Goal: Transaction & Acquisition: Download file/media

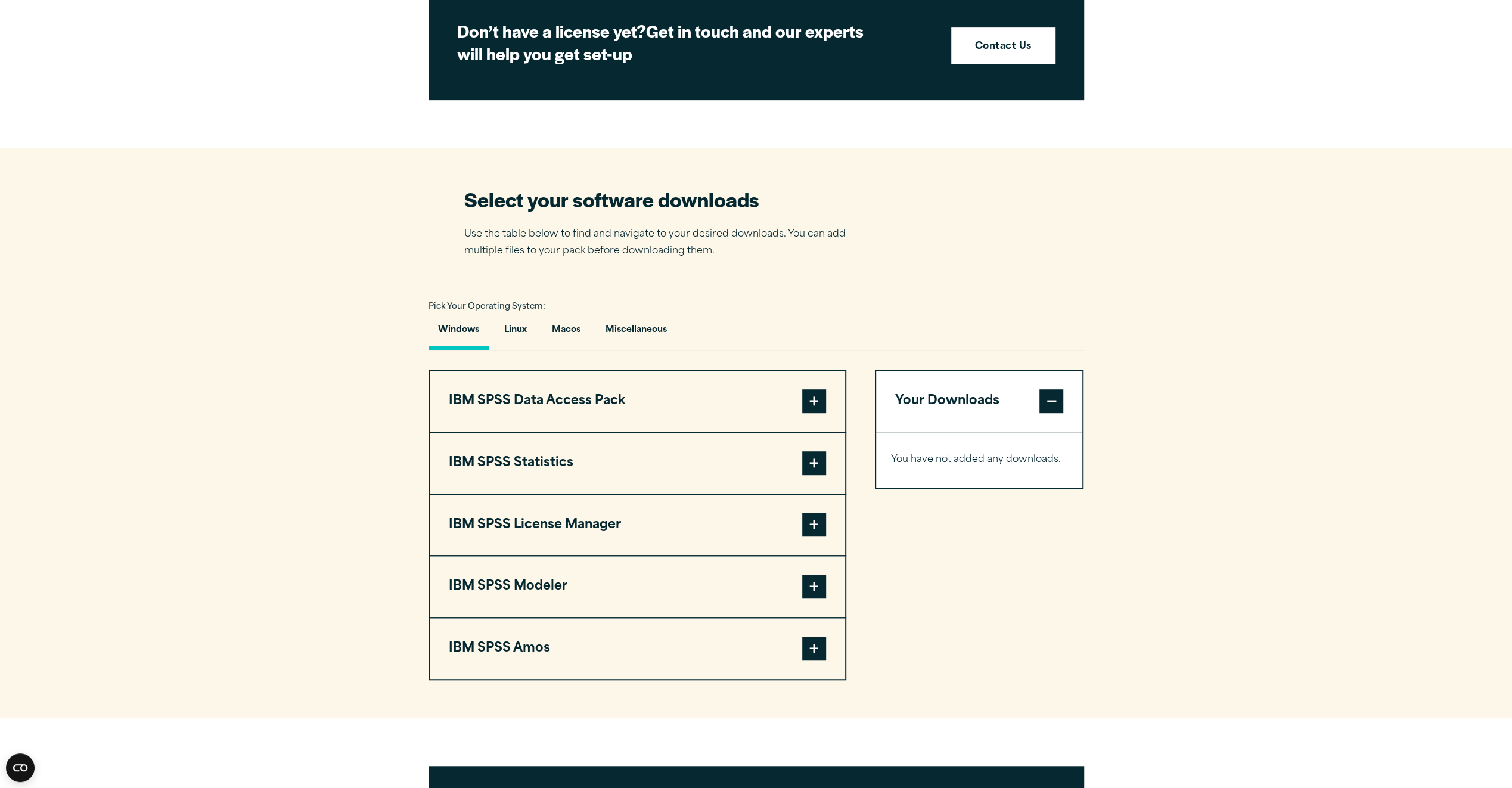
click at [542, 458] on button "IBM SPSS Statistics" at bounding box center [637, 463] width 416 height 61
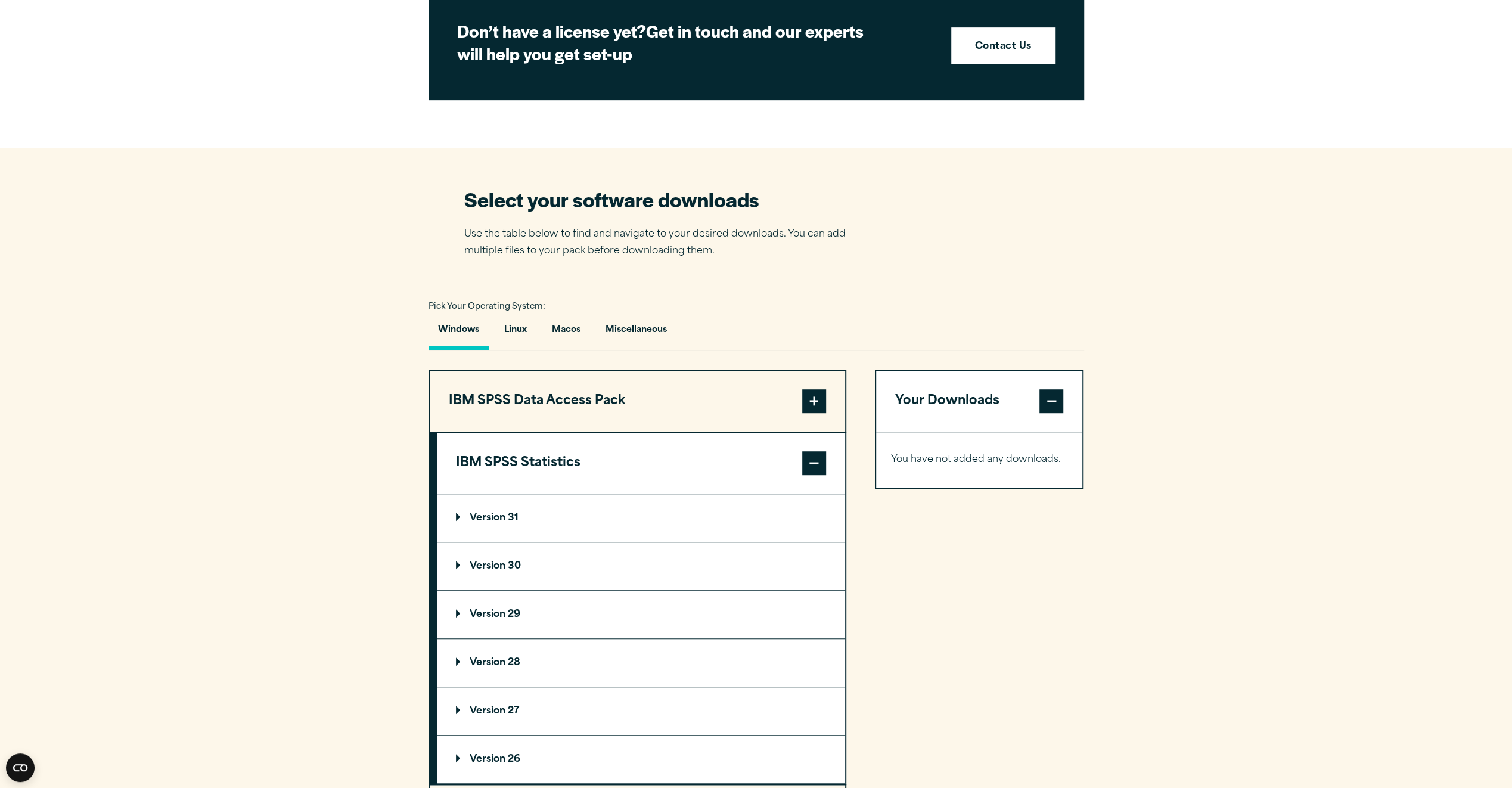
click at [509, 564] on p "Version 30" at bounding box center [488, 566] width 65 height 10
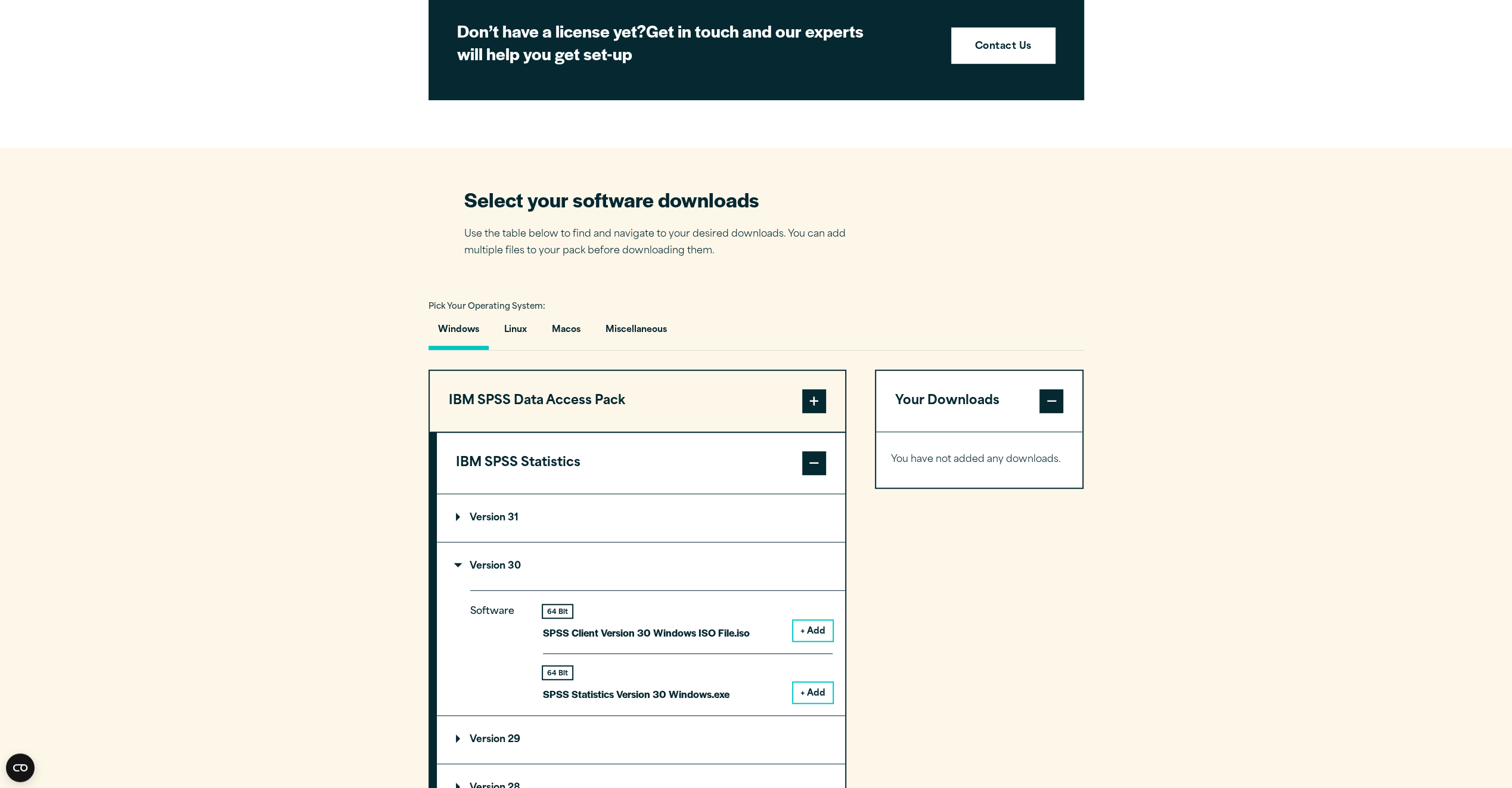
scroll to position [656, 0]
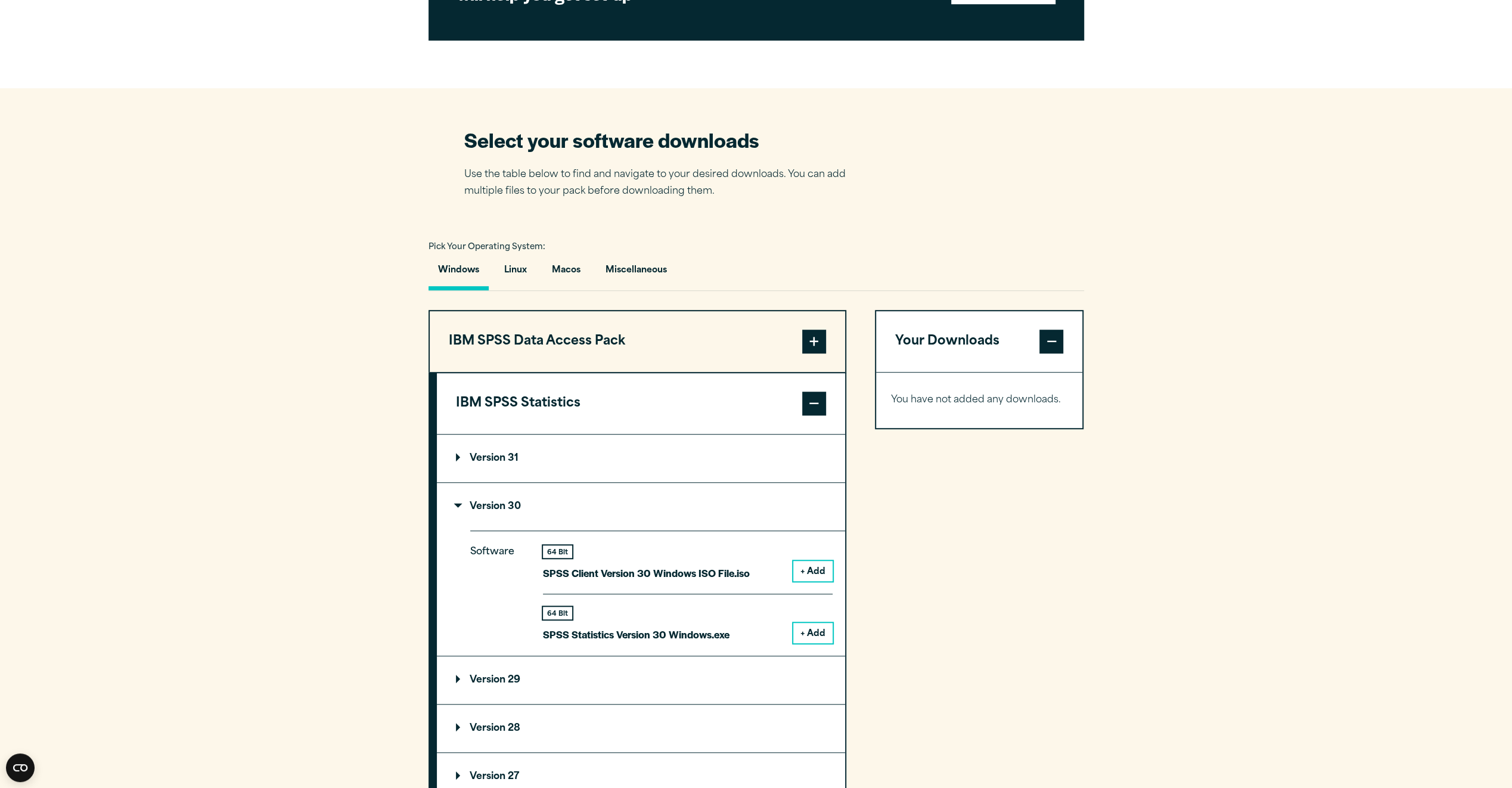
click at [815, 576] on button "+ Add" at bounding box center [813, 571] width 40 height 21
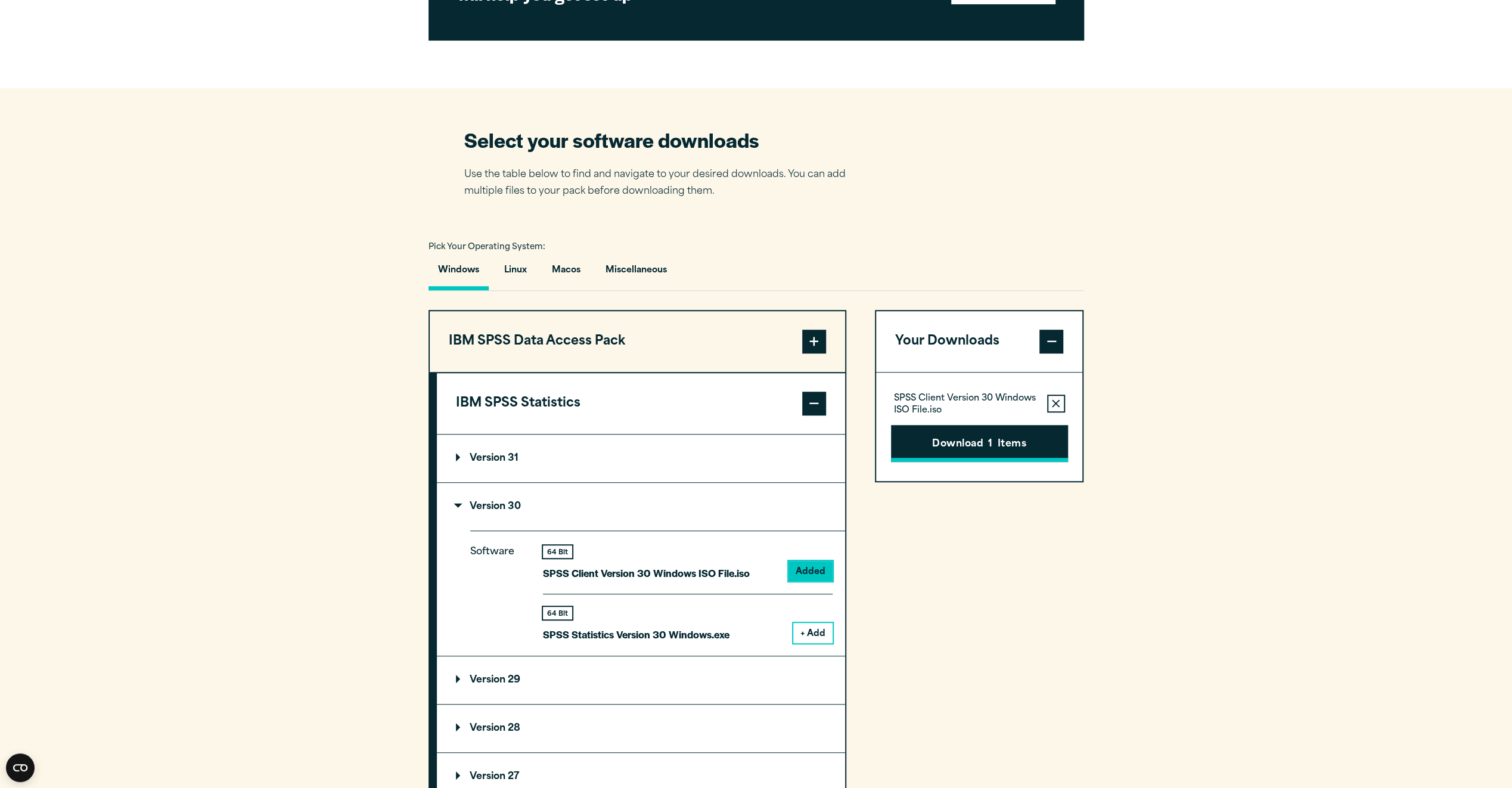
click at [1003, 449] on button "Download 1 Items" at bounding box center [979, 443] width 177 height 37
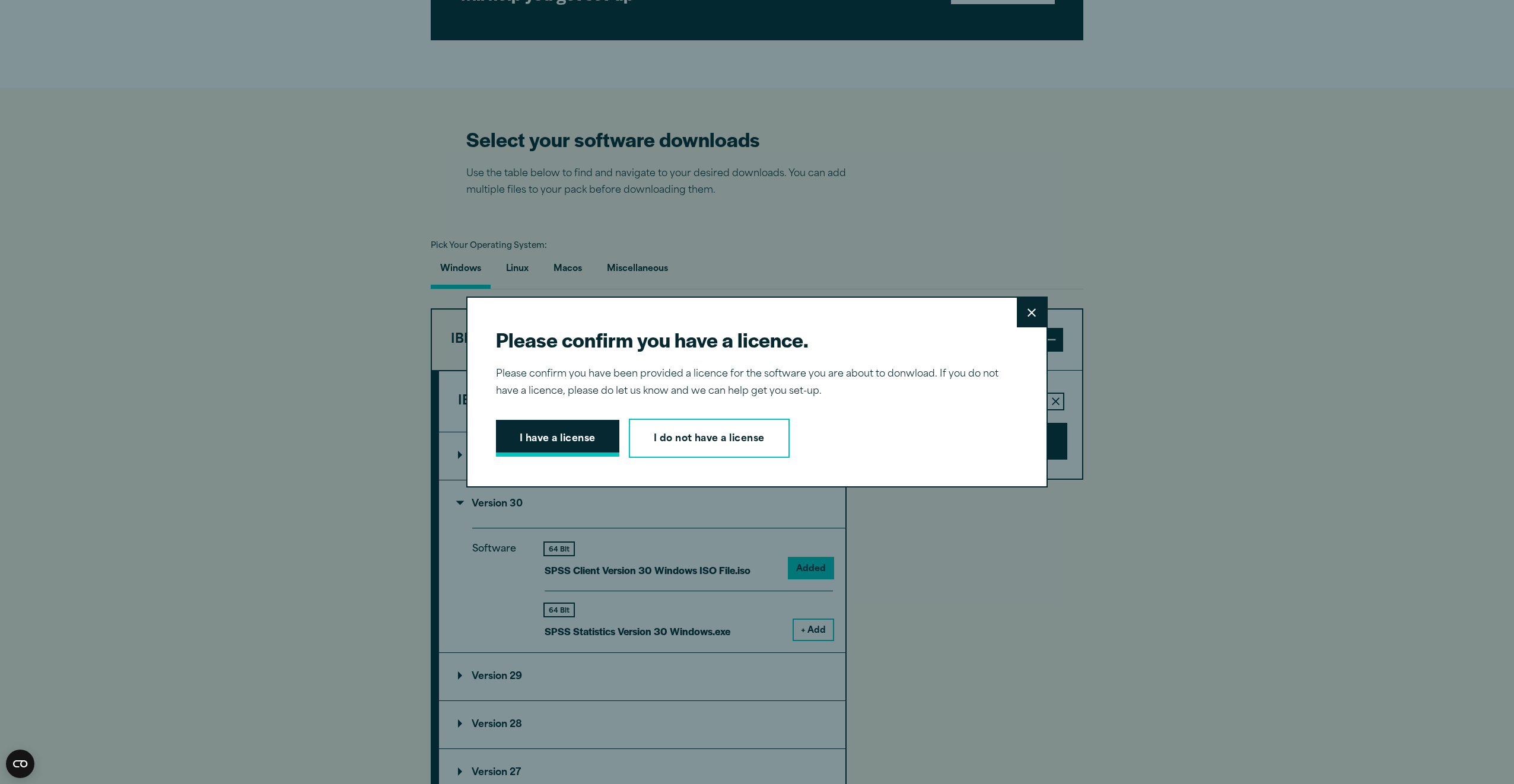
click at [549, 441] on button "I have a license" at bounding box center [558, 438] width 123 height 37
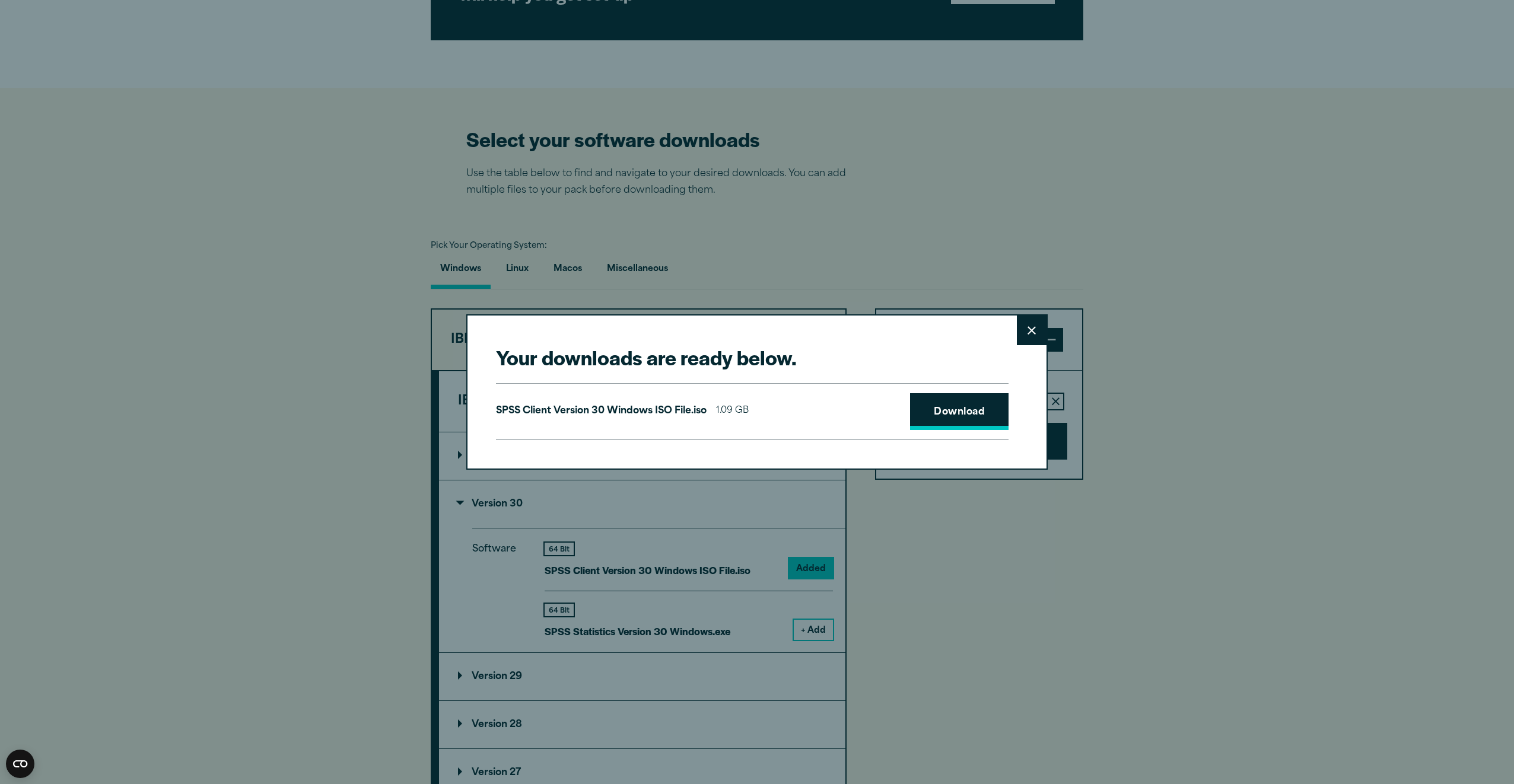
click at [988, 414] on link "Download" at bounding box center [959, 412] width 99 height 37
click at [1278, 351] on div "Your downloads are ready below. Close SPSS Client Version 30 Windows ISO File.i…" at bounding box center [757, 392] width 1514 height 784
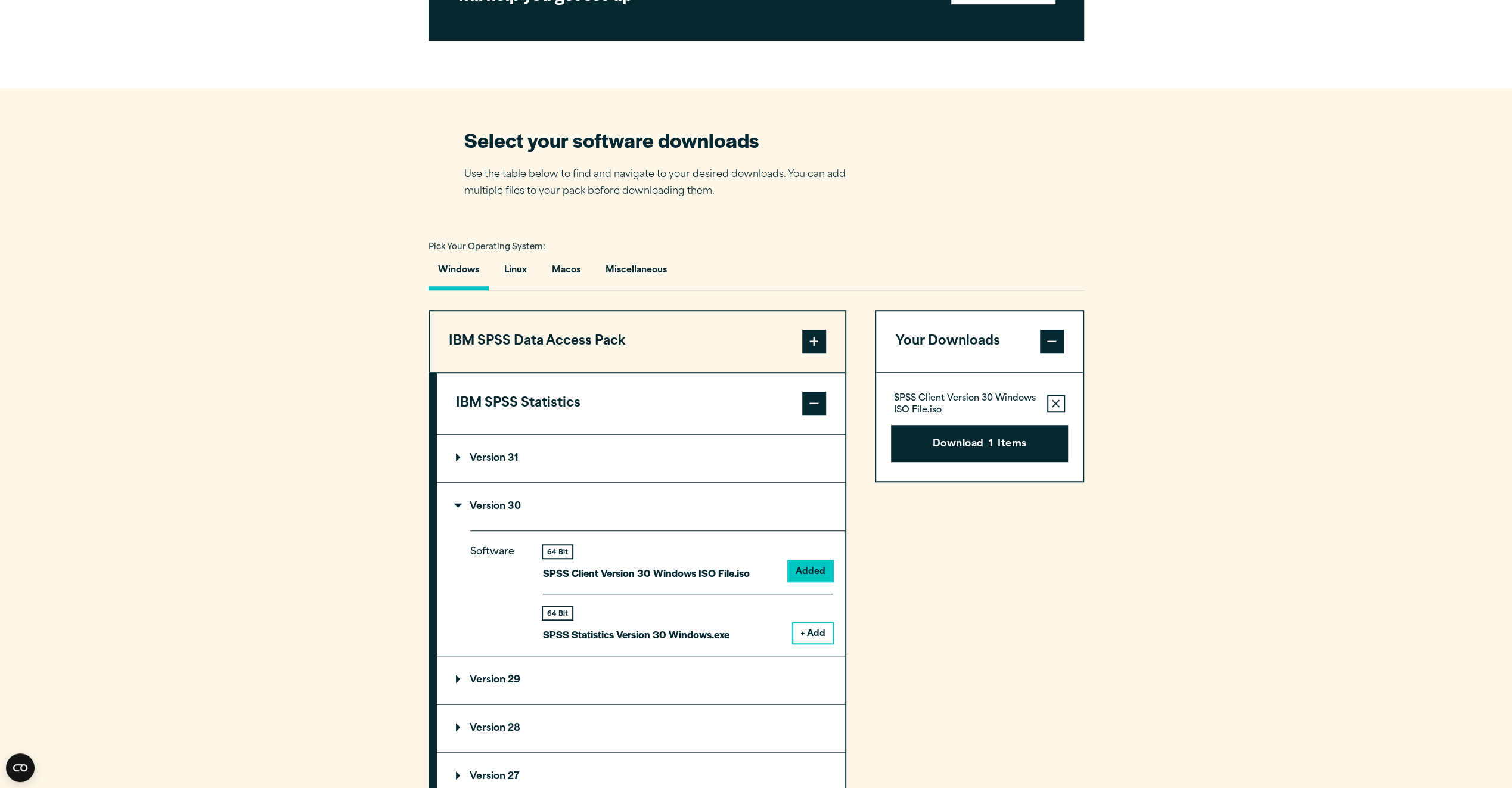
click at [1020, 334] on div "Your downloads are ready below. Close SPSS Client Version 30 Windows ISO File.i…" at bounding box center [756, 394] width 1512 height 788
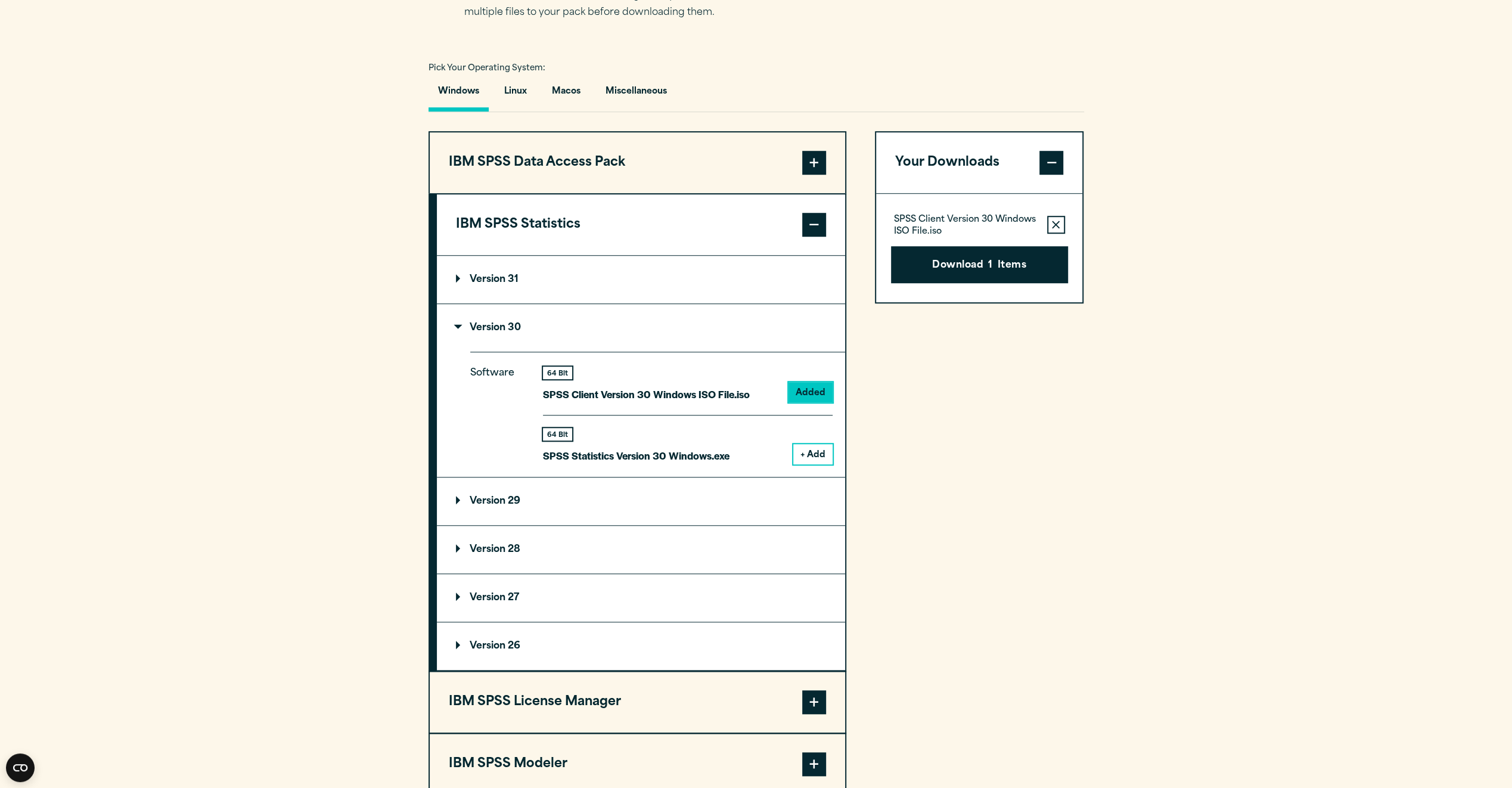
scroll to position [1073, 0]
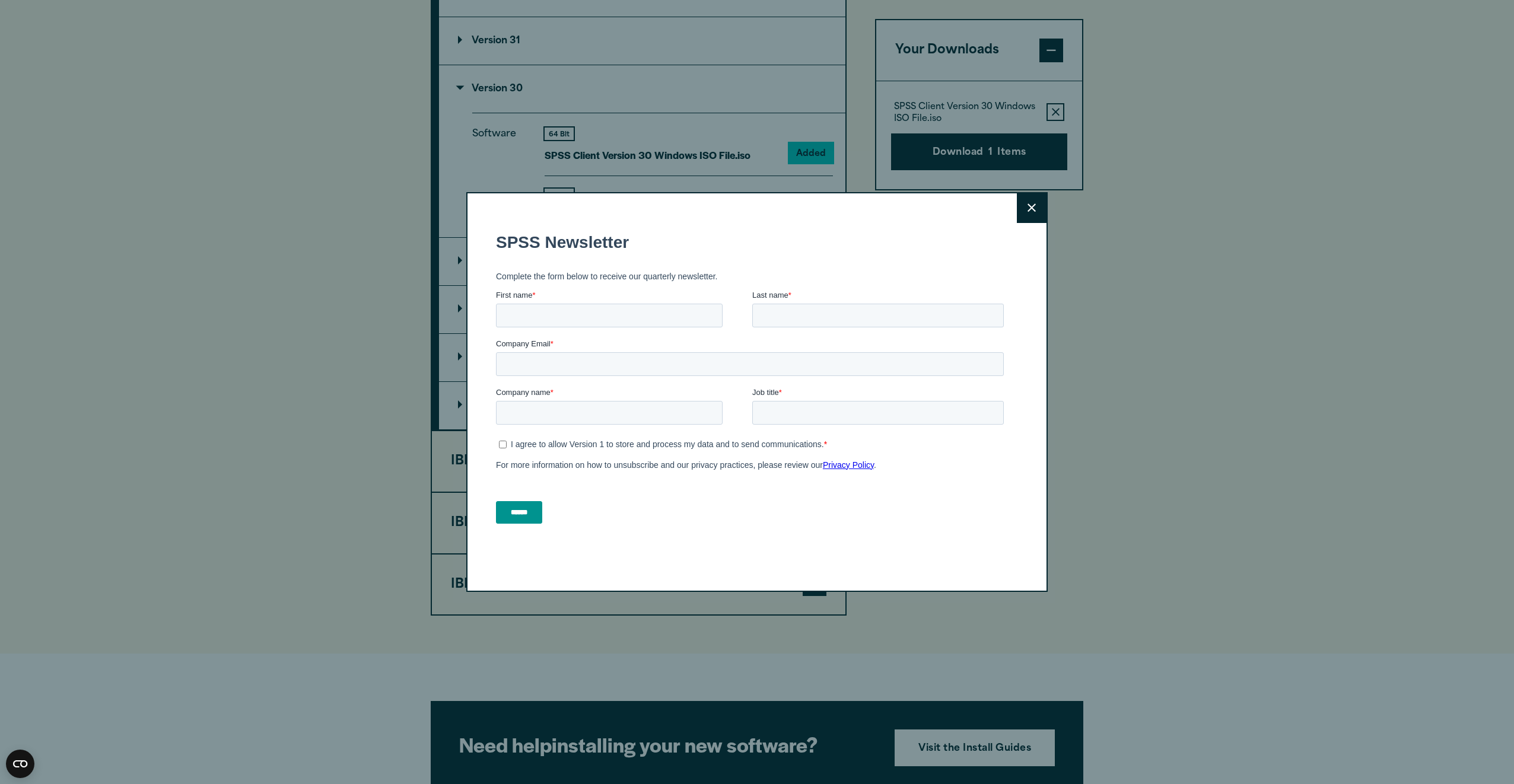
click at [1033, 213] on button "Close" at bounding box center [1032, 208] width 30 height 30
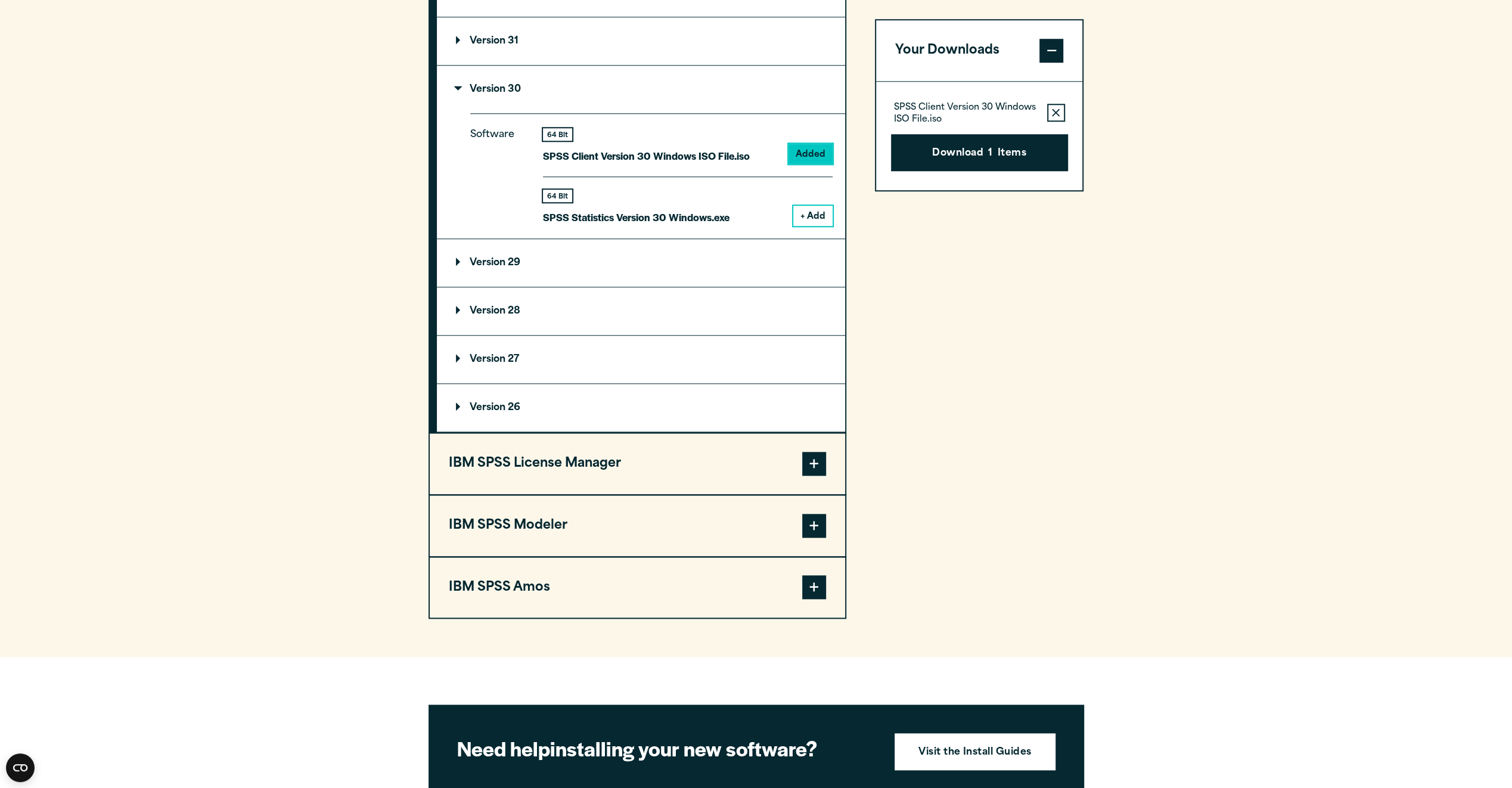
click at [485, 260] on p "Version 29" at bounding box center [488, 263] width 64 height 10
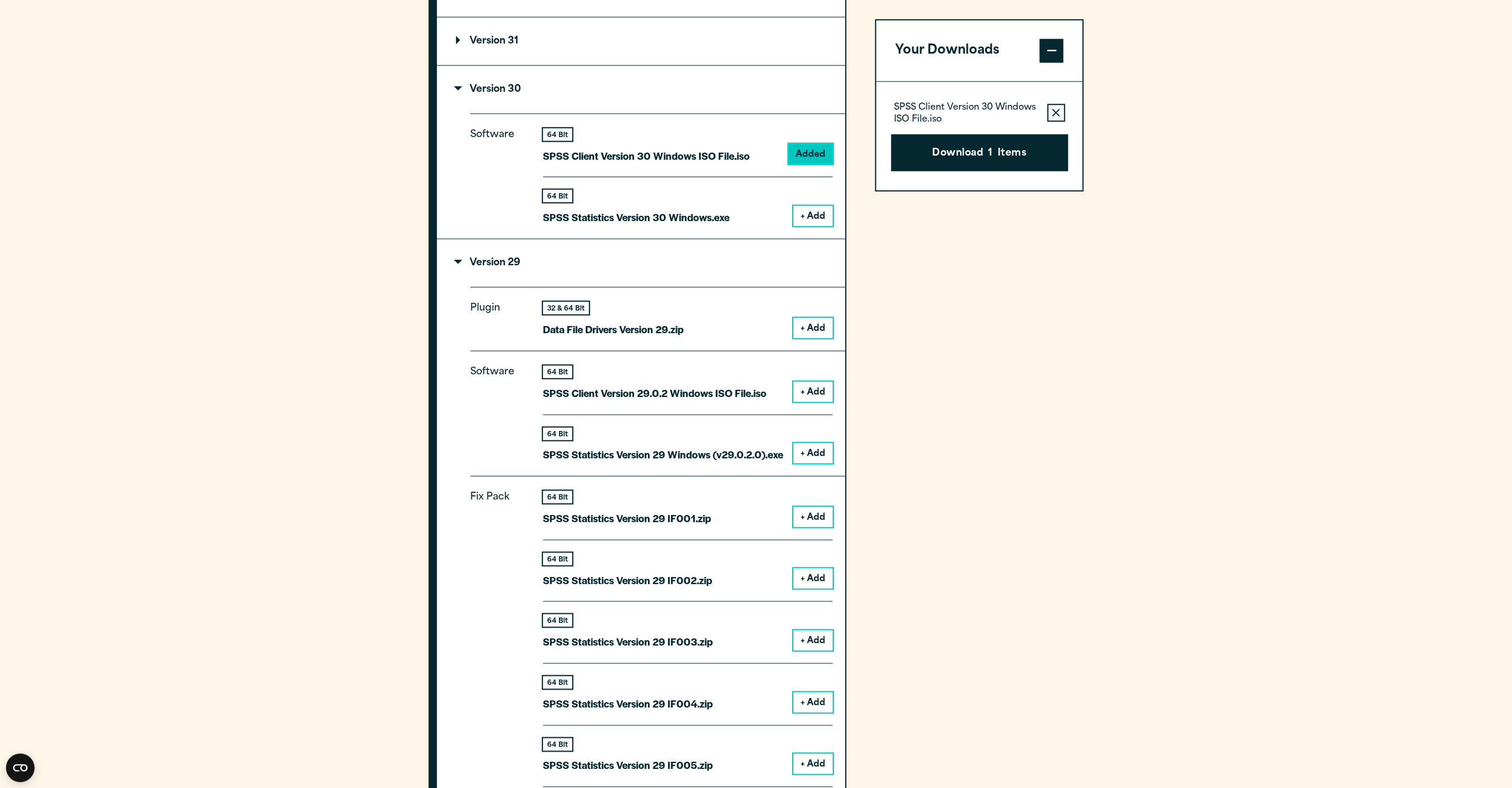
click at [823, 220] on button "+ Add" at bounding box center [813, 216] width 40 height 21
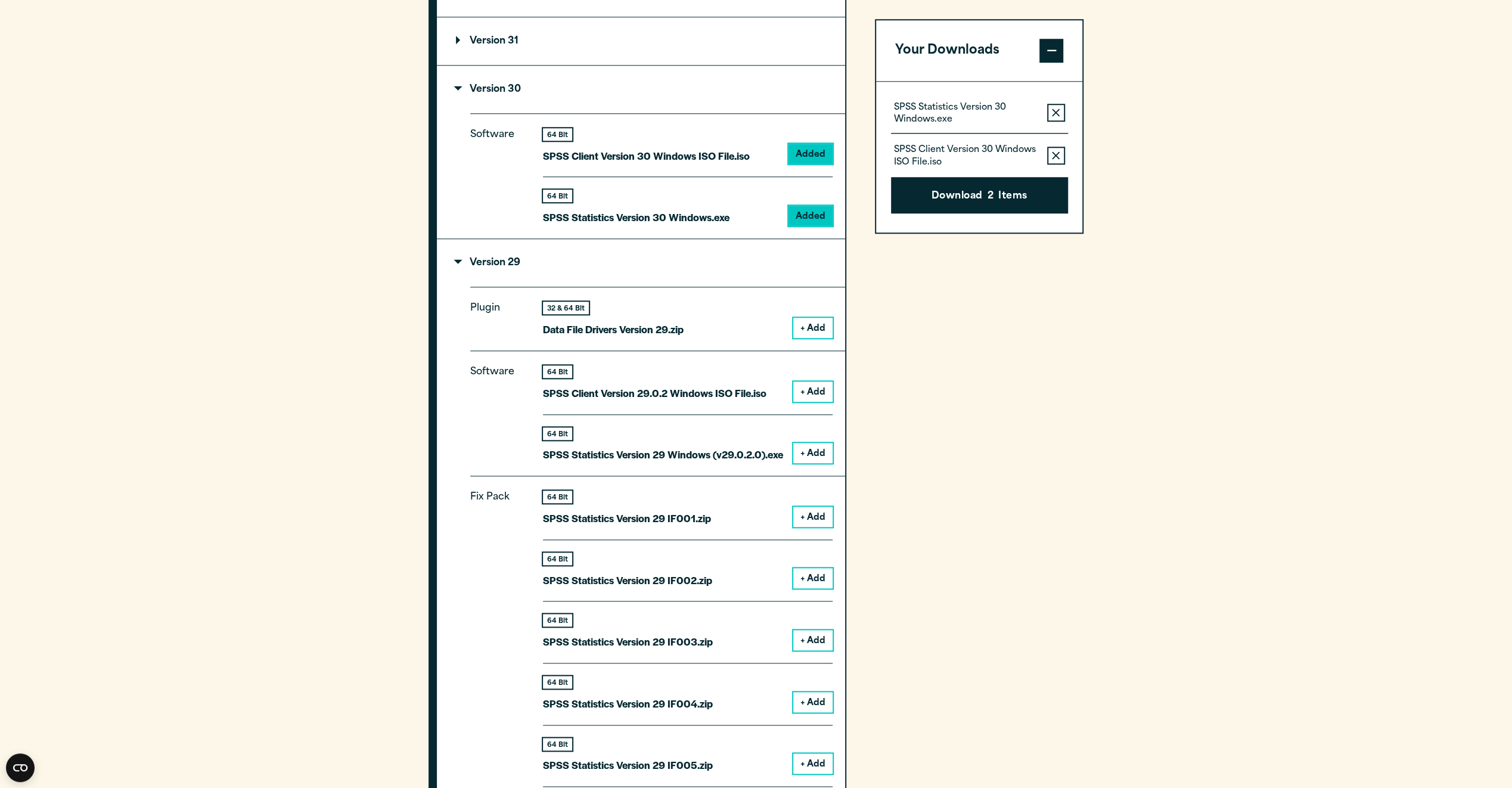
click at [1062, 110] on button "Remove this item from your software download list" at bounding box center [1056, 113] width 18 height 18
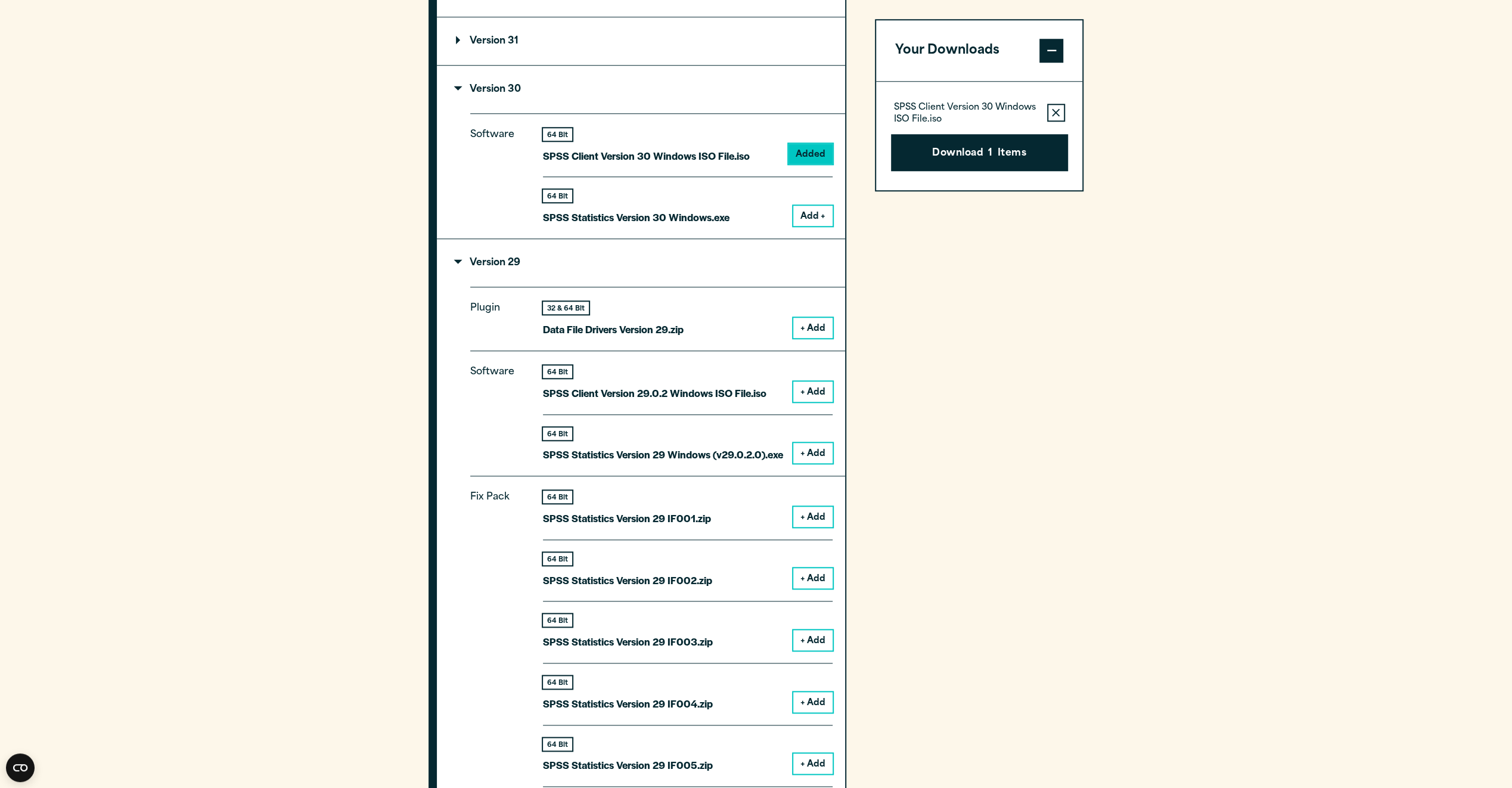
click at [1059, 112] on icon "button" at bounding box center [1055, 113] width 8 height 8
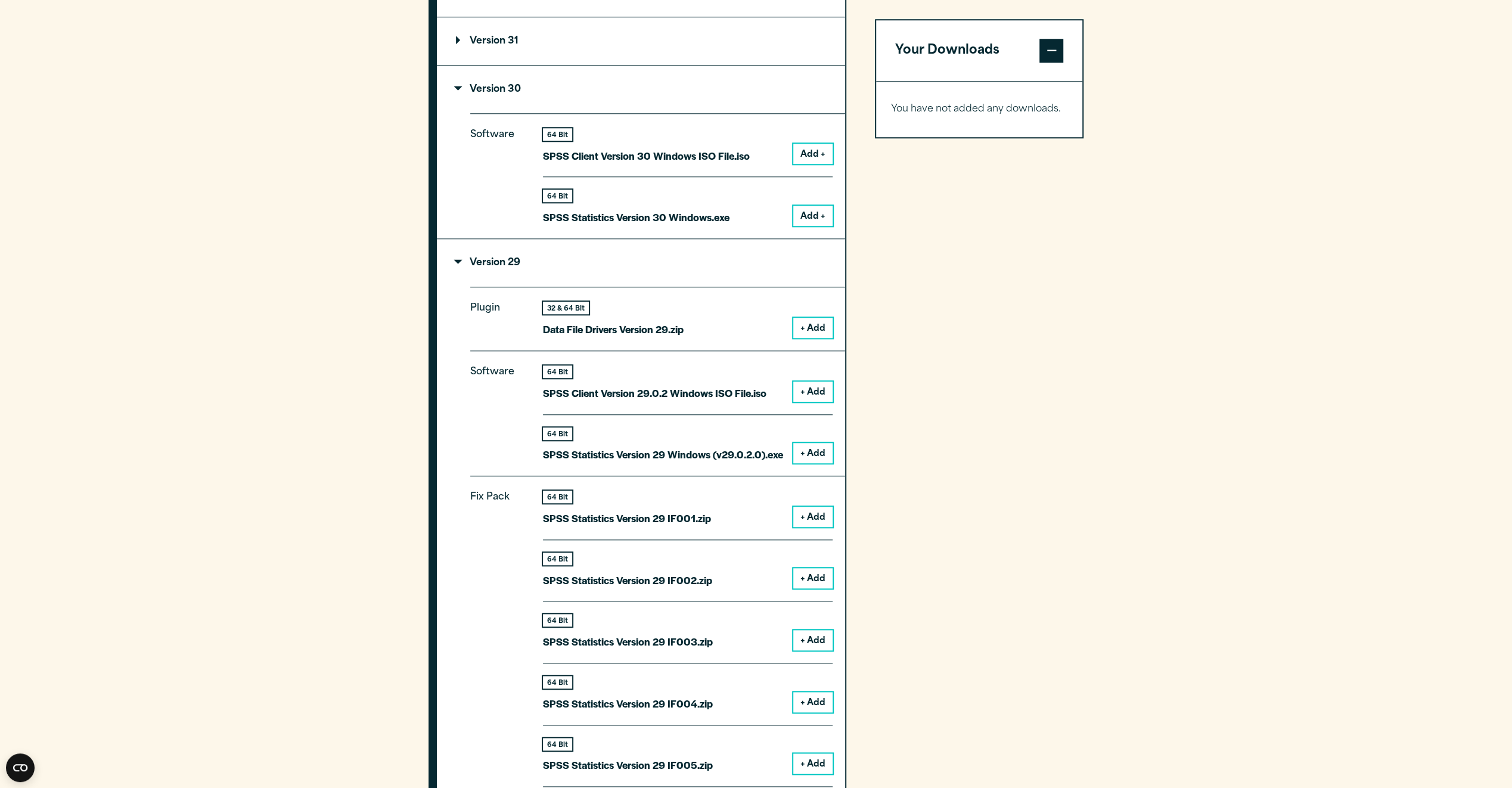
click at [815, 219] on button "Add +" at bounding box center [813, 216] width 40 height 21
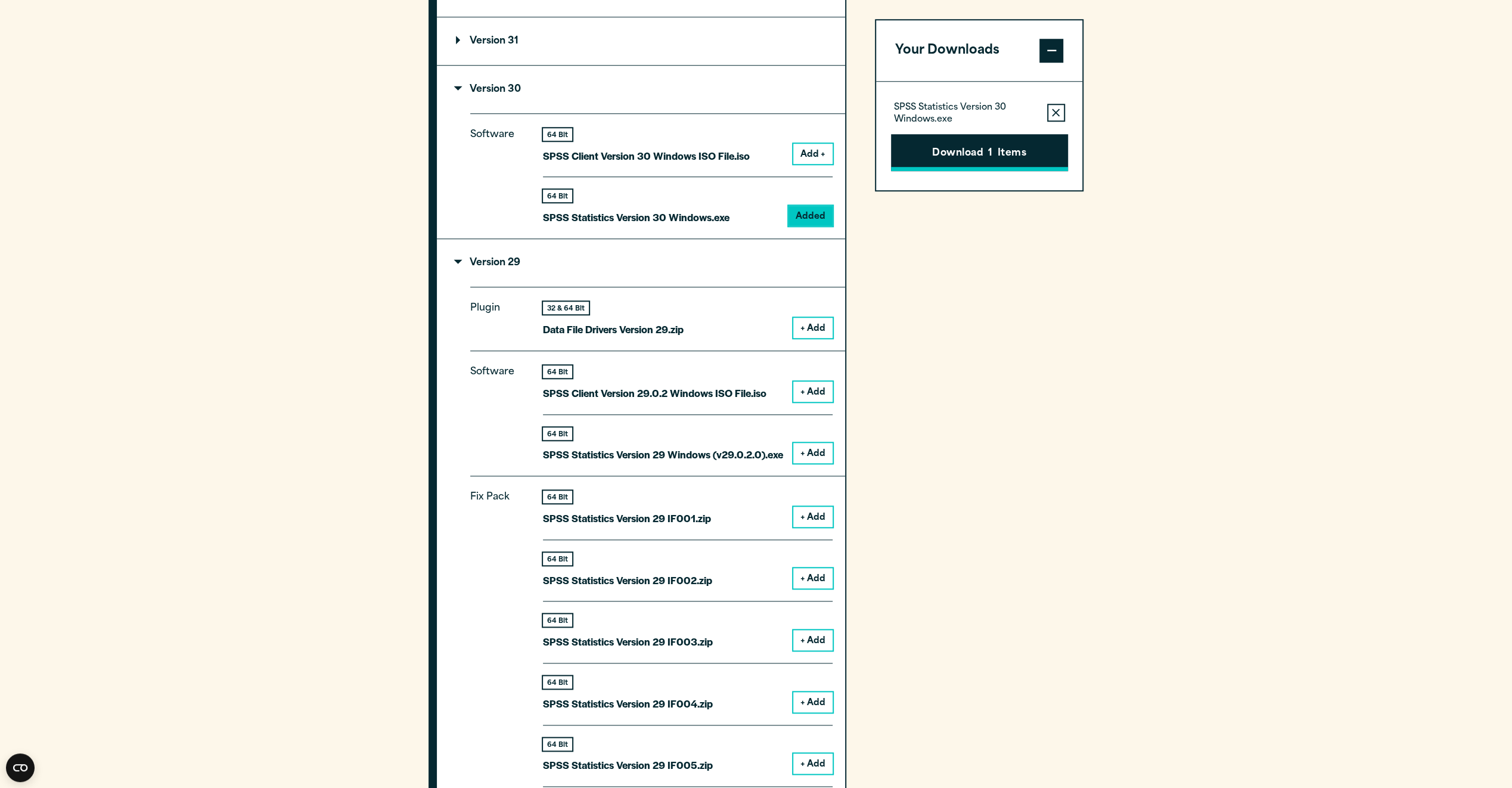
click at [997, 156] on button "Download 1 Items" at bounding box center [979, 153] width 177 height 37
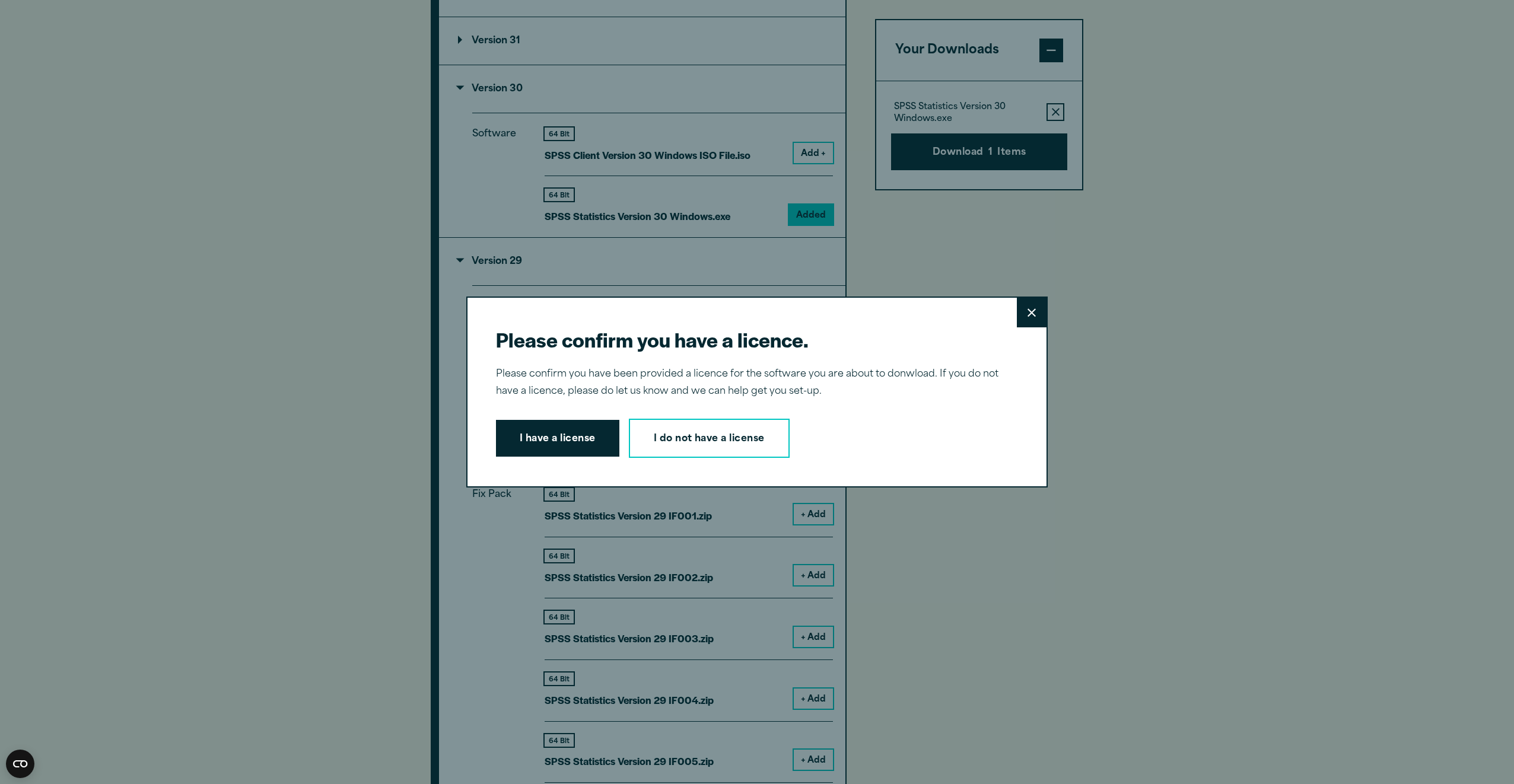
drag, startPoint x: 557, startPoint y: 431, endPoint x: 564, endPoint y: 427, distance: 8.1
click at [557, 431] on button "I have a license" at bounding box center [558, 438] width 123 height 37
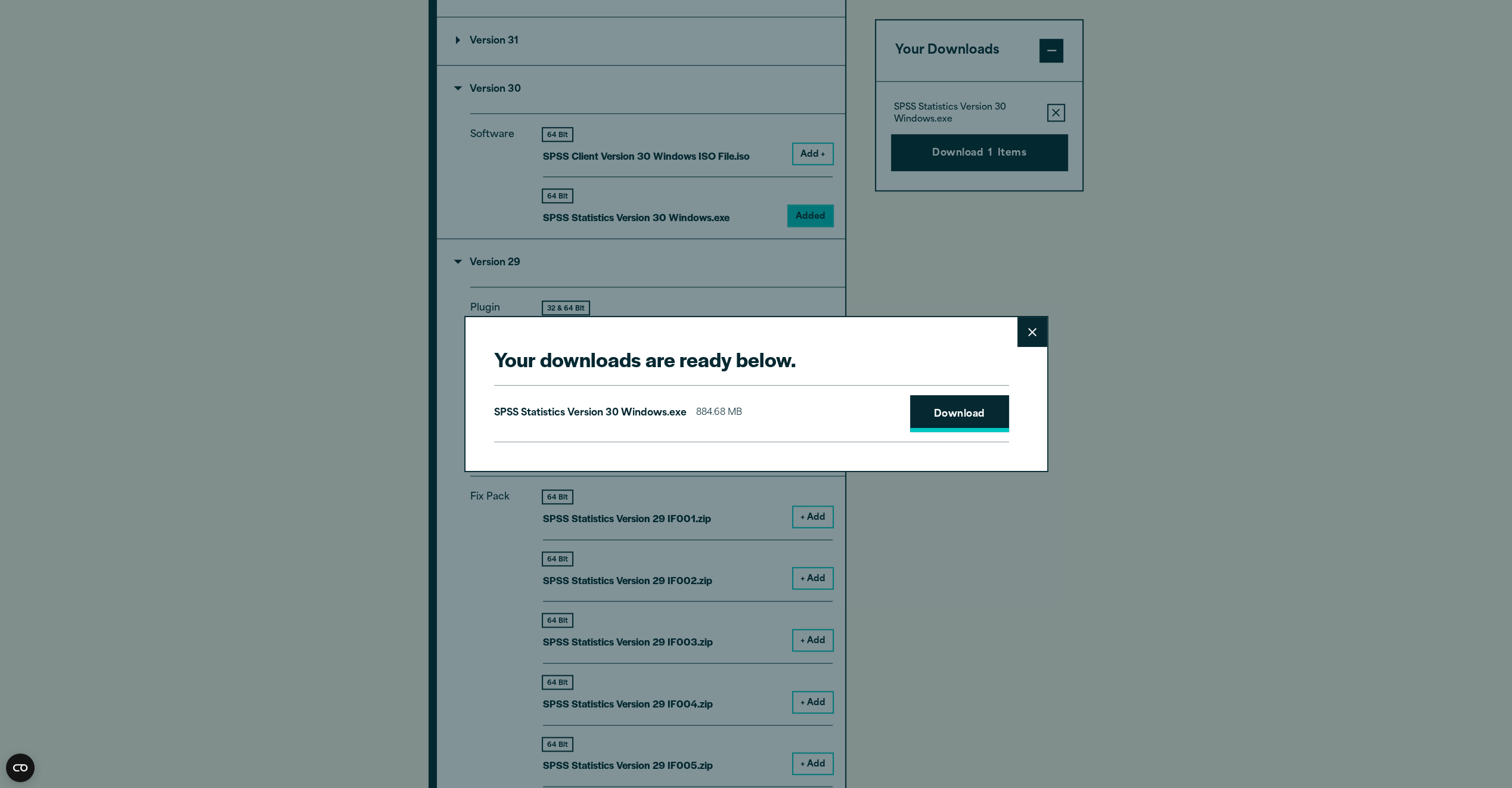
click at [953, 425] on link "Download" at bounding box center [959, 414] width 99 height 37
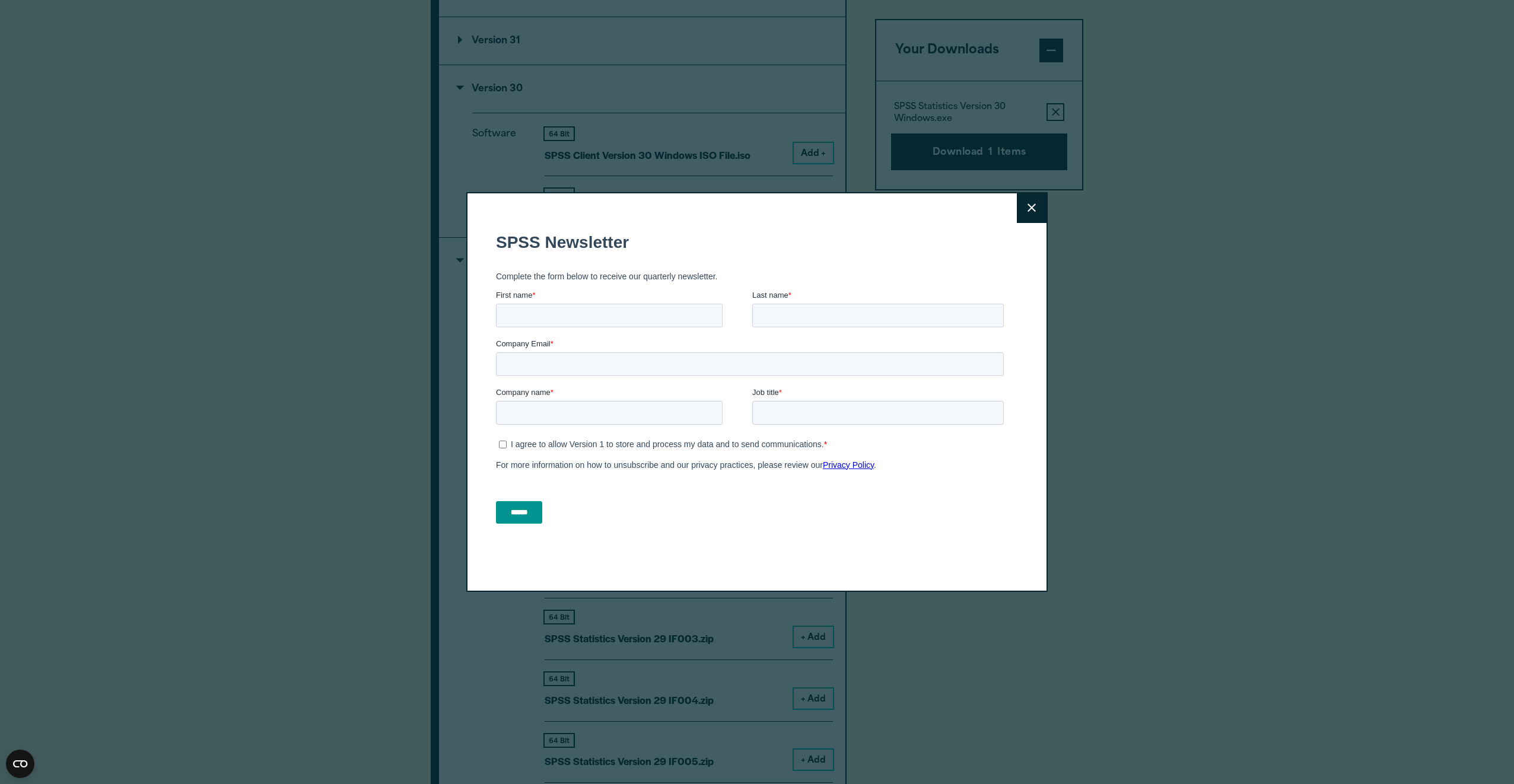
click at [1031, 208] on button "Close" at bounding box center [1032, 208] width 30 height 30
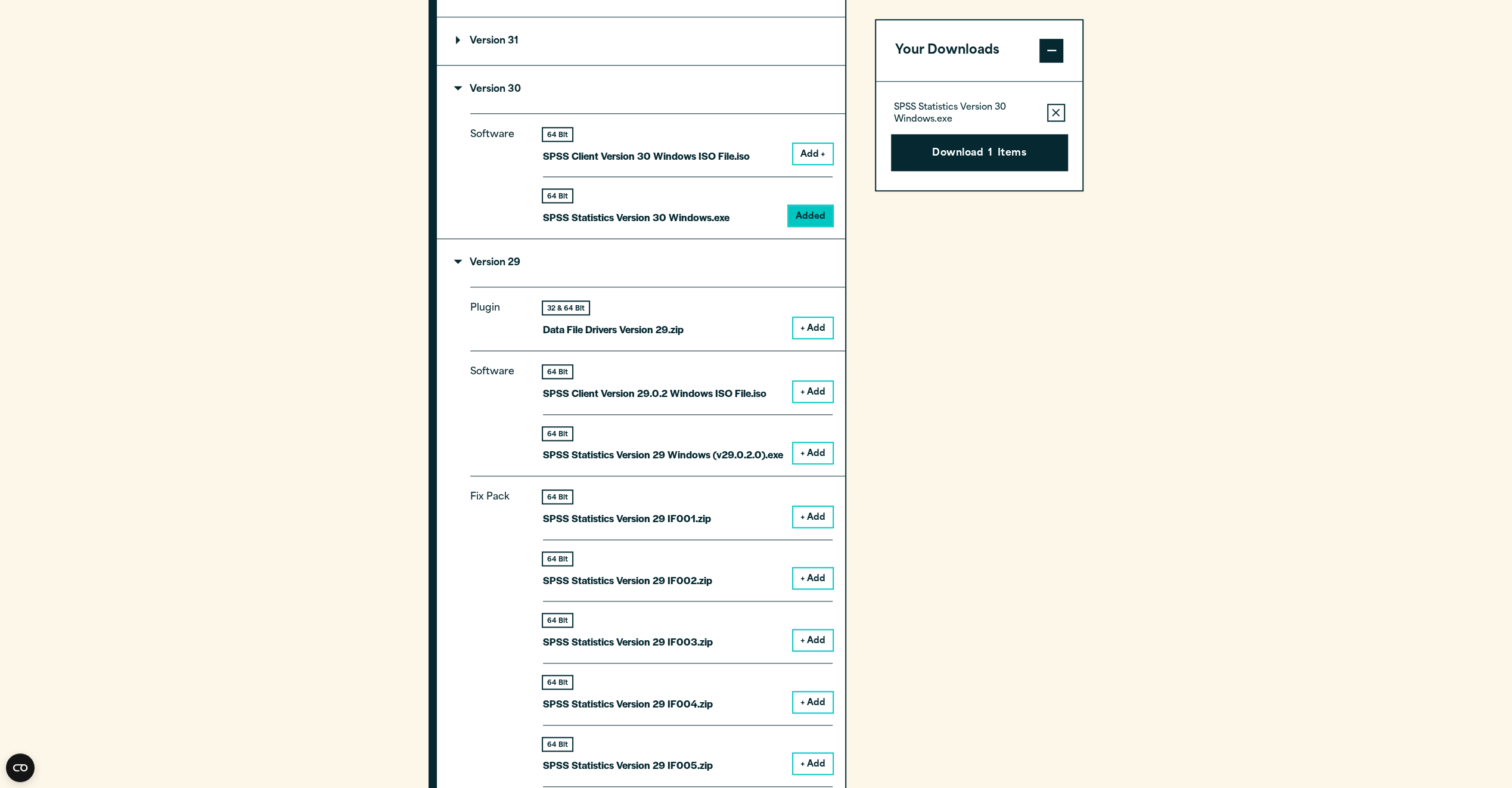
click at [213, 486] on section "Select your software downloads Use the table below to find and navigate to your…" at bounding box center [756, 630] width 1512 height 1919
click at [257, 300] on section "Select your software downloads Use the table below to find and navigate to your…" at bounding box center [756, 630] width 1512 height 1919
click at [1300, 290] on section "Select your software downloads Use the table below to find and navigate to your…" at bounding box center [756, 630] width 1512 height 1919
drag, startPoint x: 1070, startPoint y: 416, endPoint x: 985, endPoint y: 471, distance: 101.2
click at [1071, 417] on div "Your Downloads SPSS Statistics Version 30 Windows.exe Remove this item from you…" at bounding box center [980, 722] width 209 height 1659
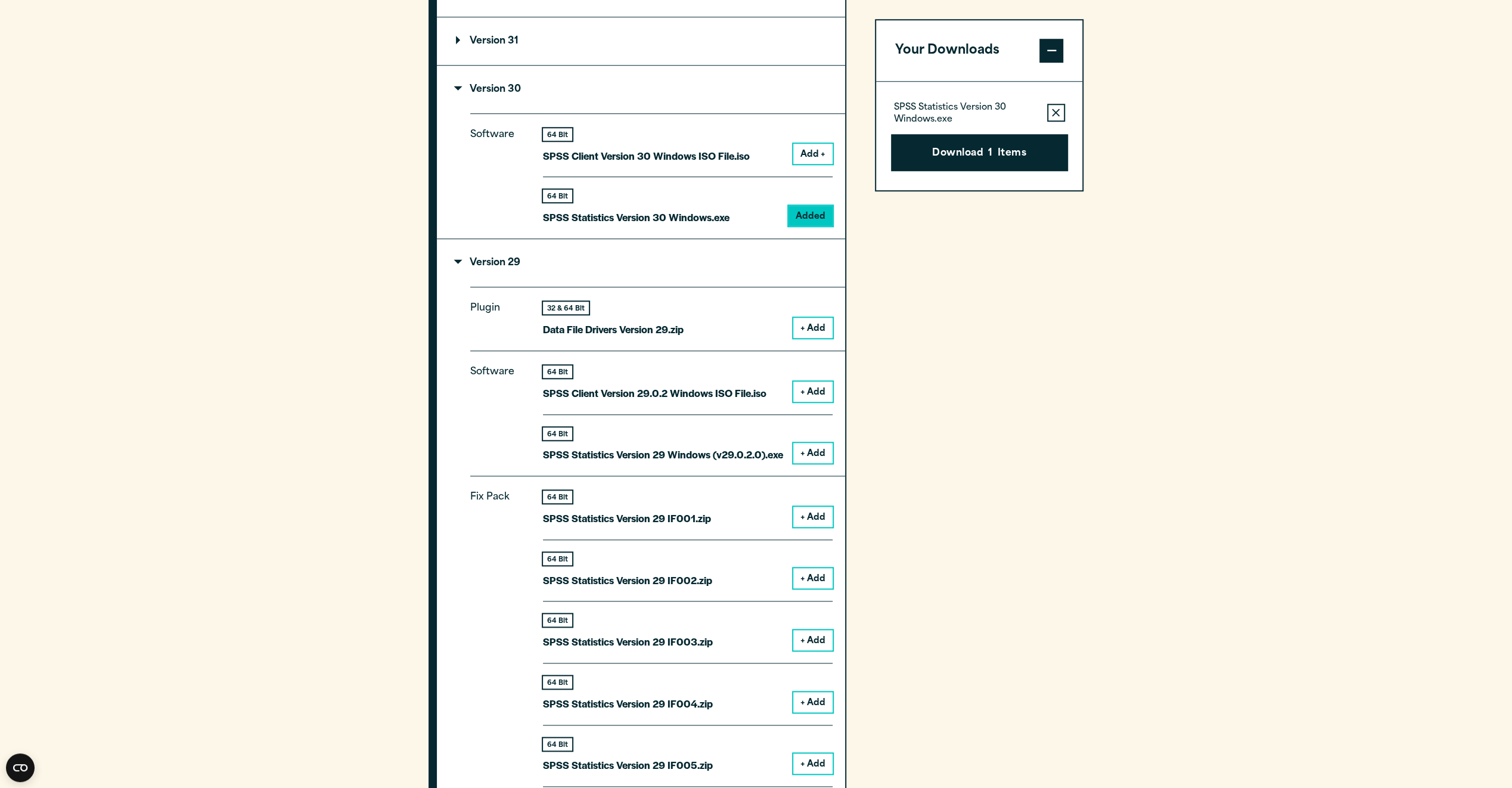
scroll to position [954, 0]
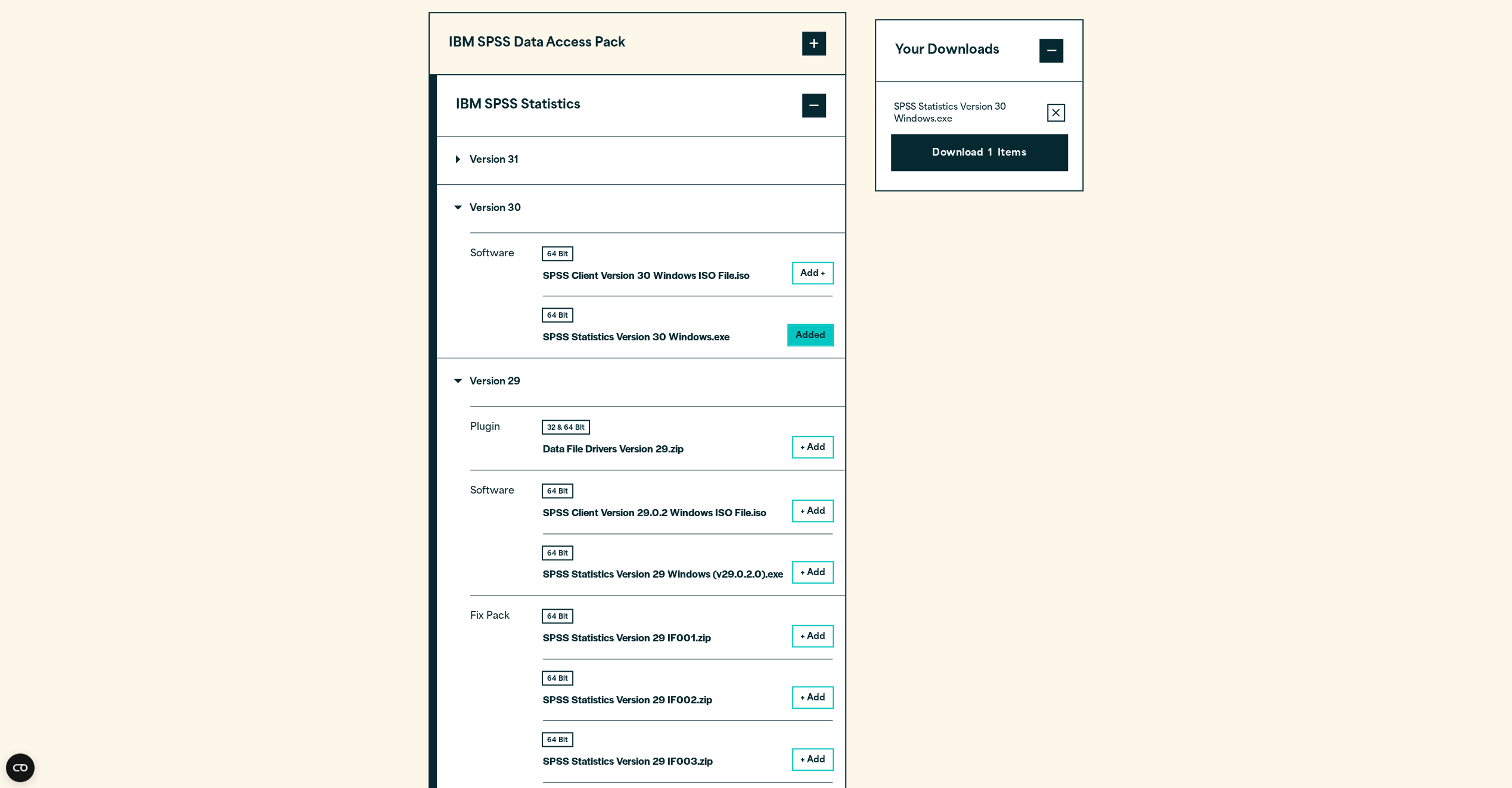
click at [809, 271] on button "Add +" at bounding box center [813, 273] width 40 height 21
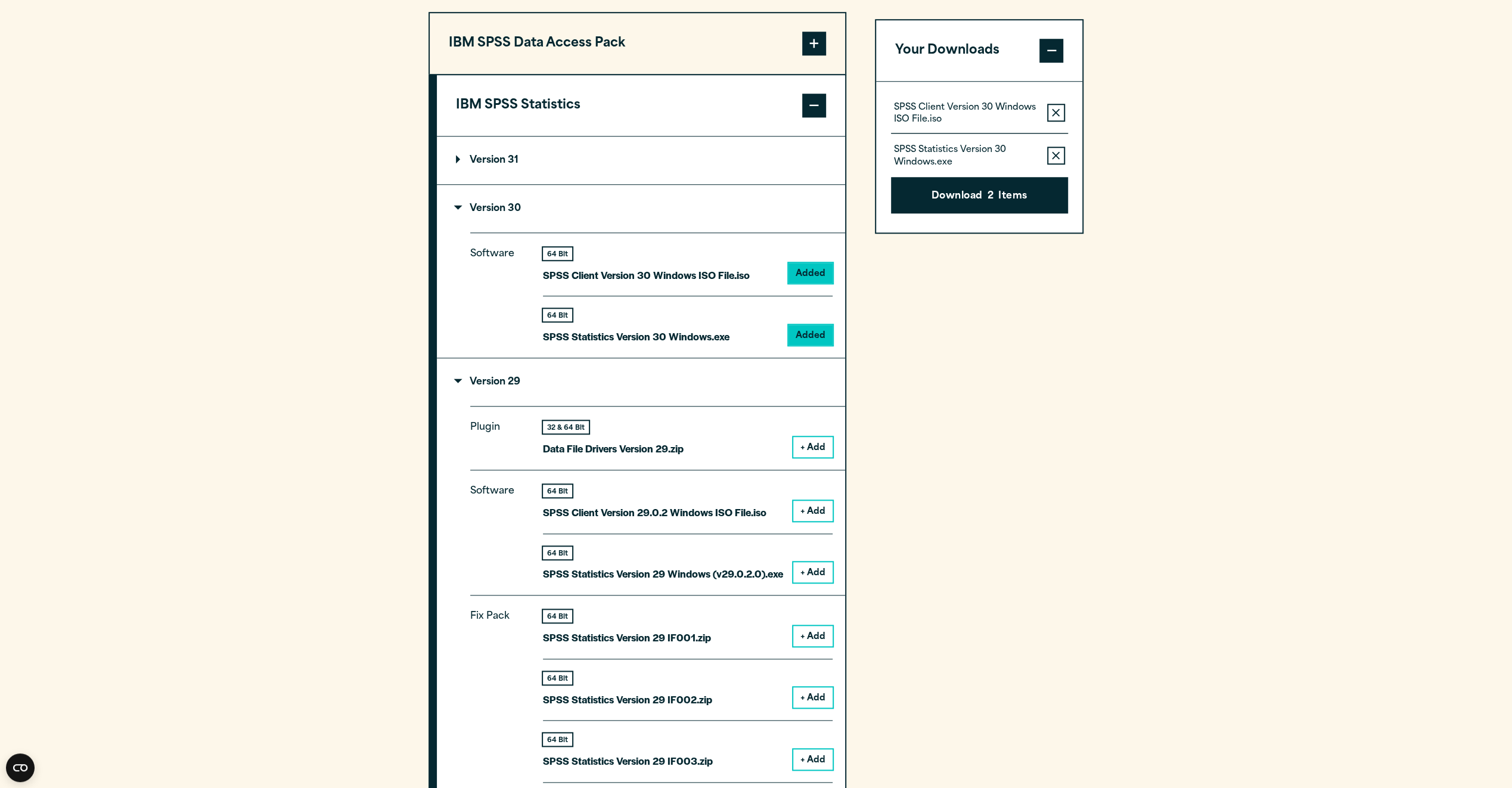
click at [1057, 156] on icon "button" at bounding box center [1055, 155] width 8 height 8
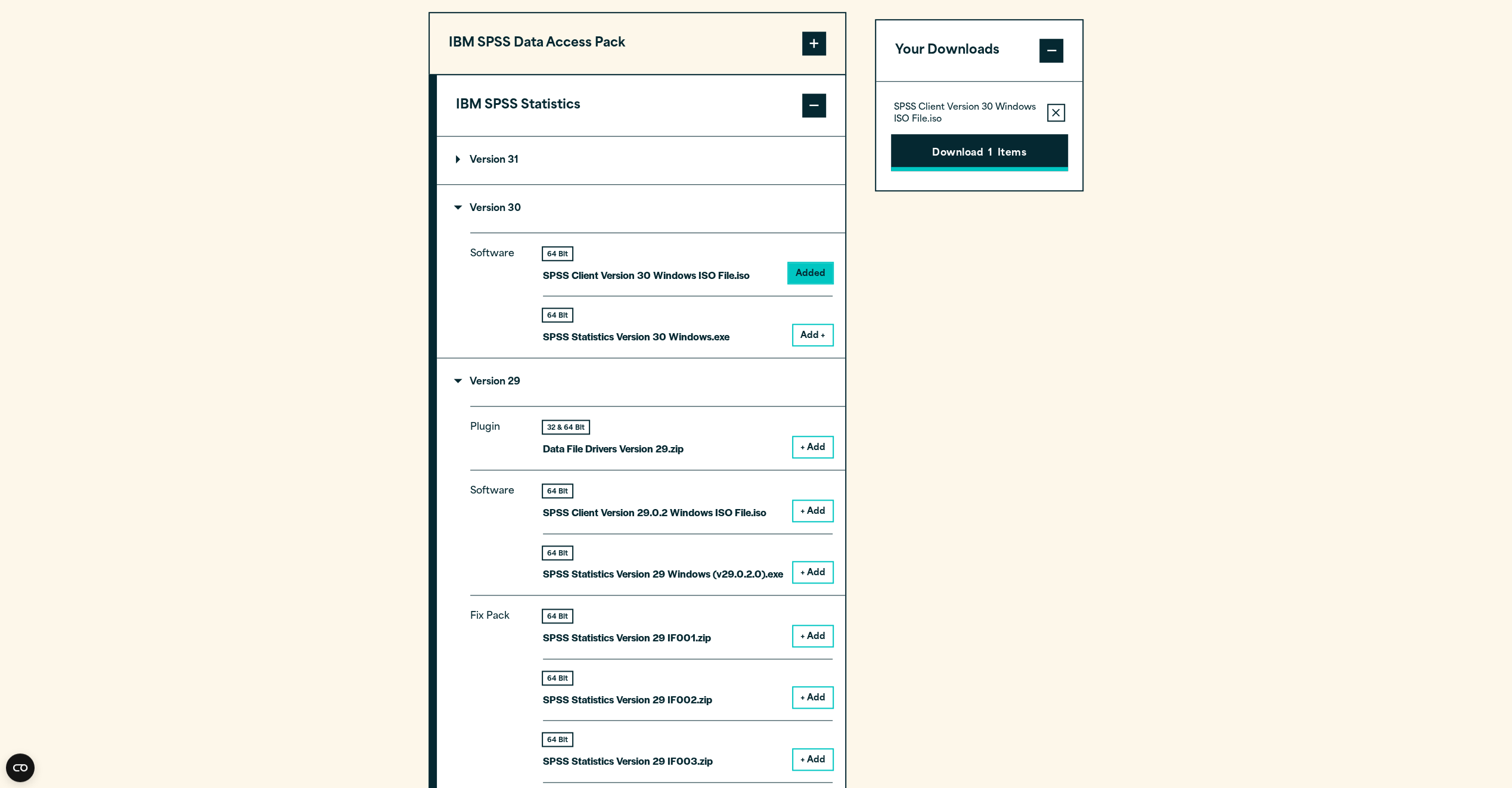
click at [1005, 165] on button "Download 1 Items" at bounding box center [979, 153] width 177 height 37
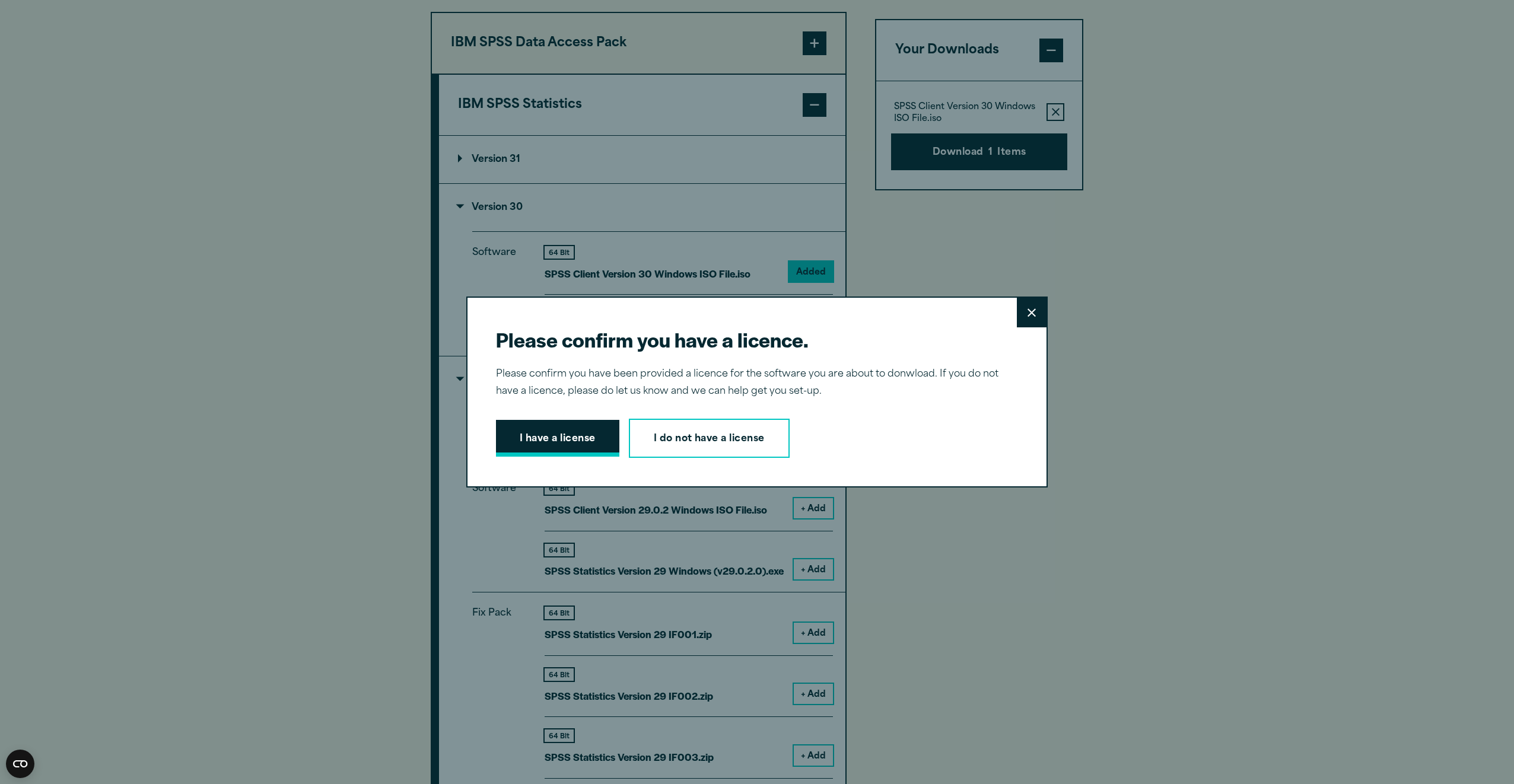
click at [565, 436] on button "I have a license" at bounding box center [558, 438] width 123 height 37
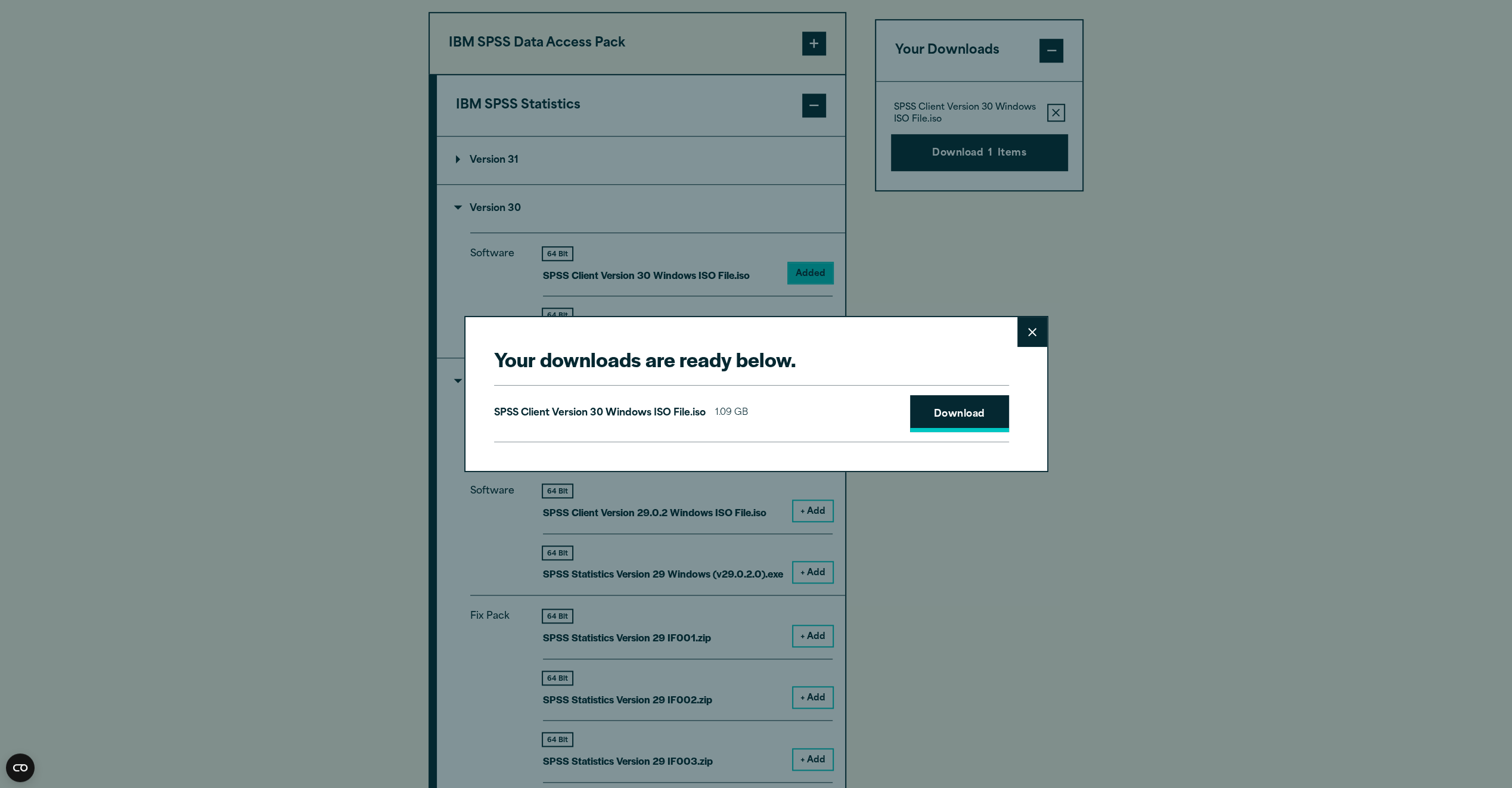
click at [953, 413] on link "Download" at bounding box center [959, 414] width 99 height 37
click at [1023, 332] on button "Close" at bounding box center [1033, 332] width 30 height 30
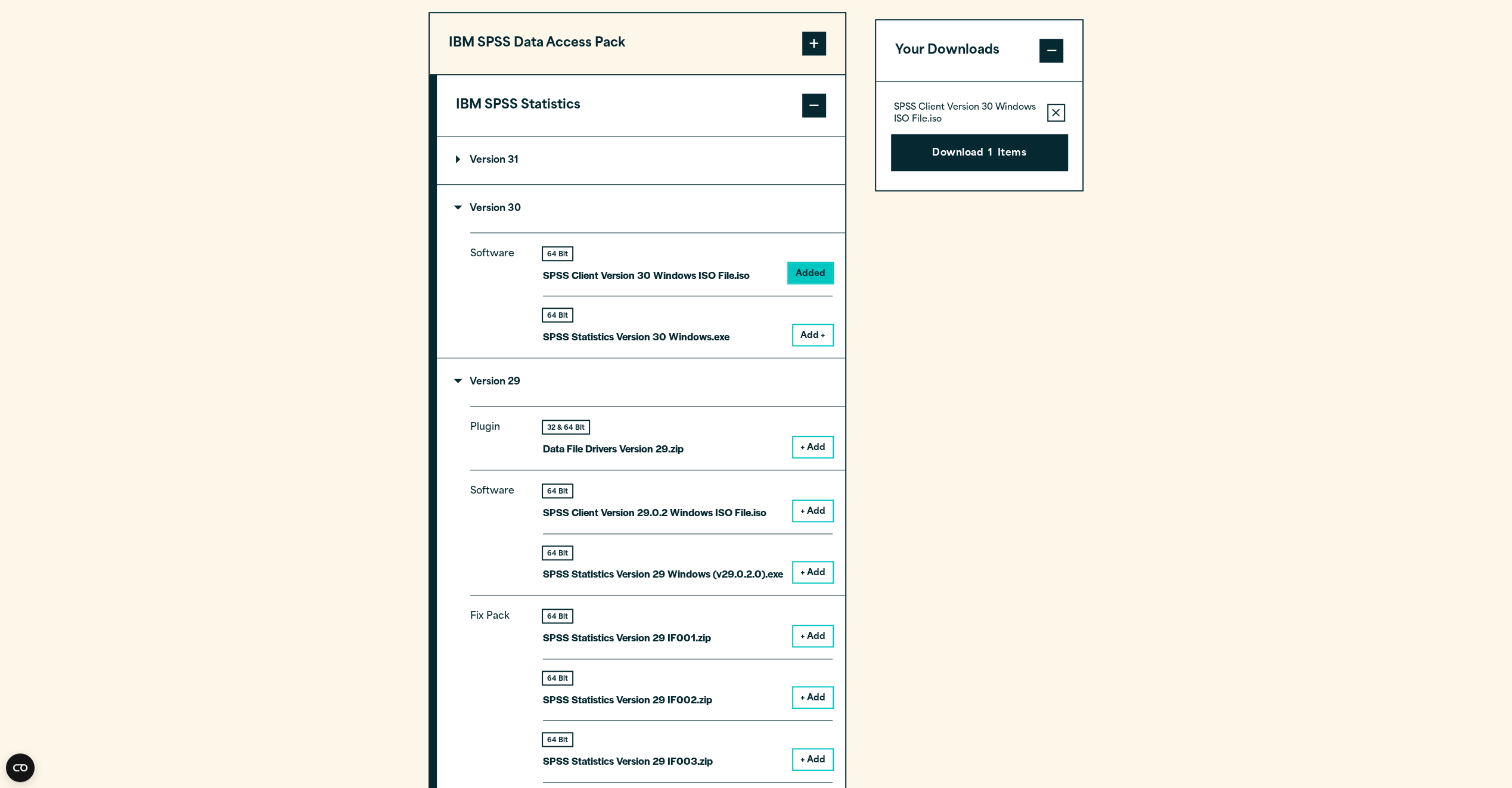
drag, startPoint x: 1344, startPoint y: 211, endPoint x: 1392, endPoint y: 90, distance: 130.2
click at [1347, 196] on section "Select your software downloads Use the table below to find and navigate to your…" at bounding box center [756, 749] width 1512 height 1919
click at [1230, 380] on section "Select your software downloads Use the table below to find and navigate to your…" at bounding box center [756, 749] width 1512 height 1919
